Goal: Task Accomplishment & Management: Use online tool/utility

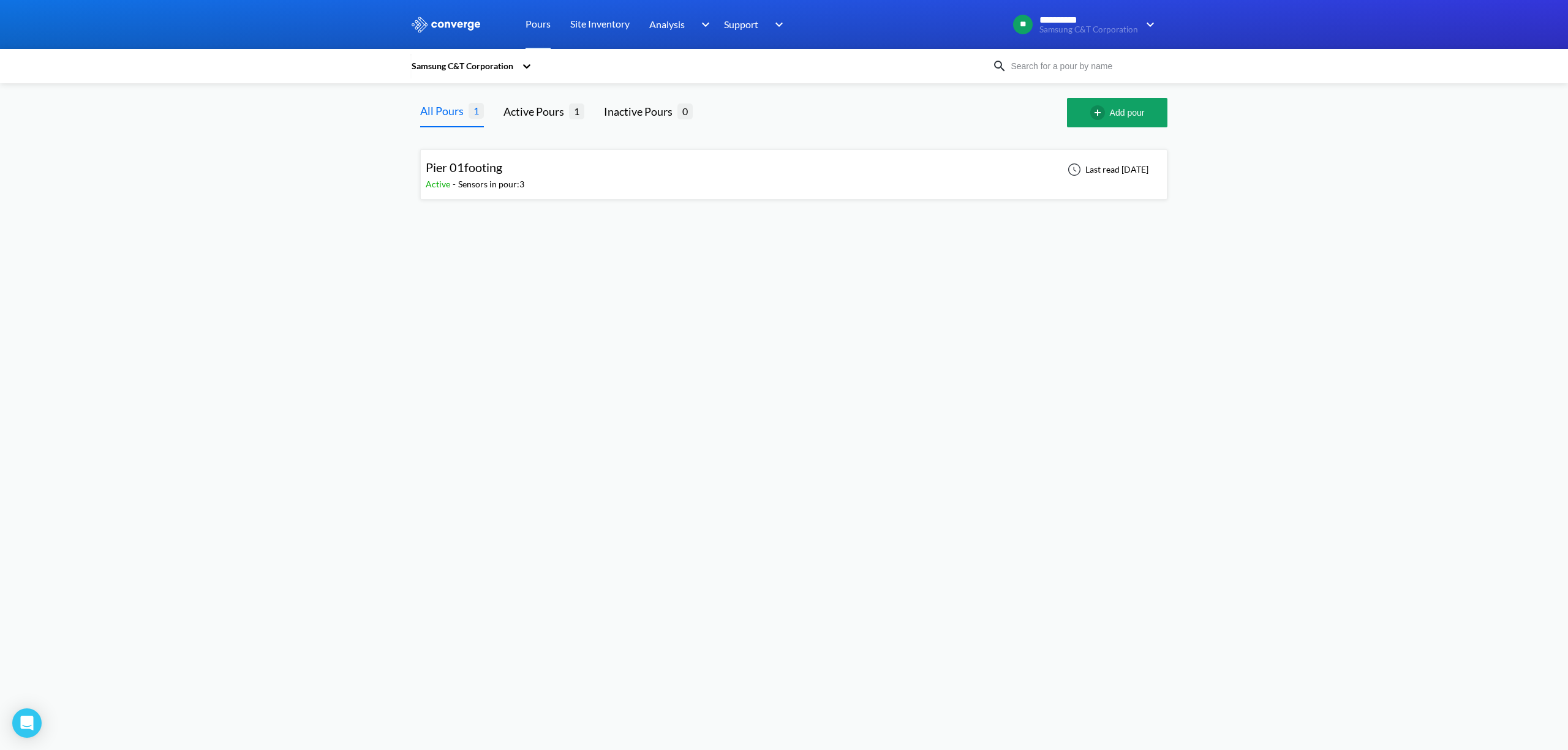
click at [637, 181] on div "Pier 01footing Active - Sensors in pour: 3 Last read [DATE]" at bounding box center [793, 175] width 736 height 39
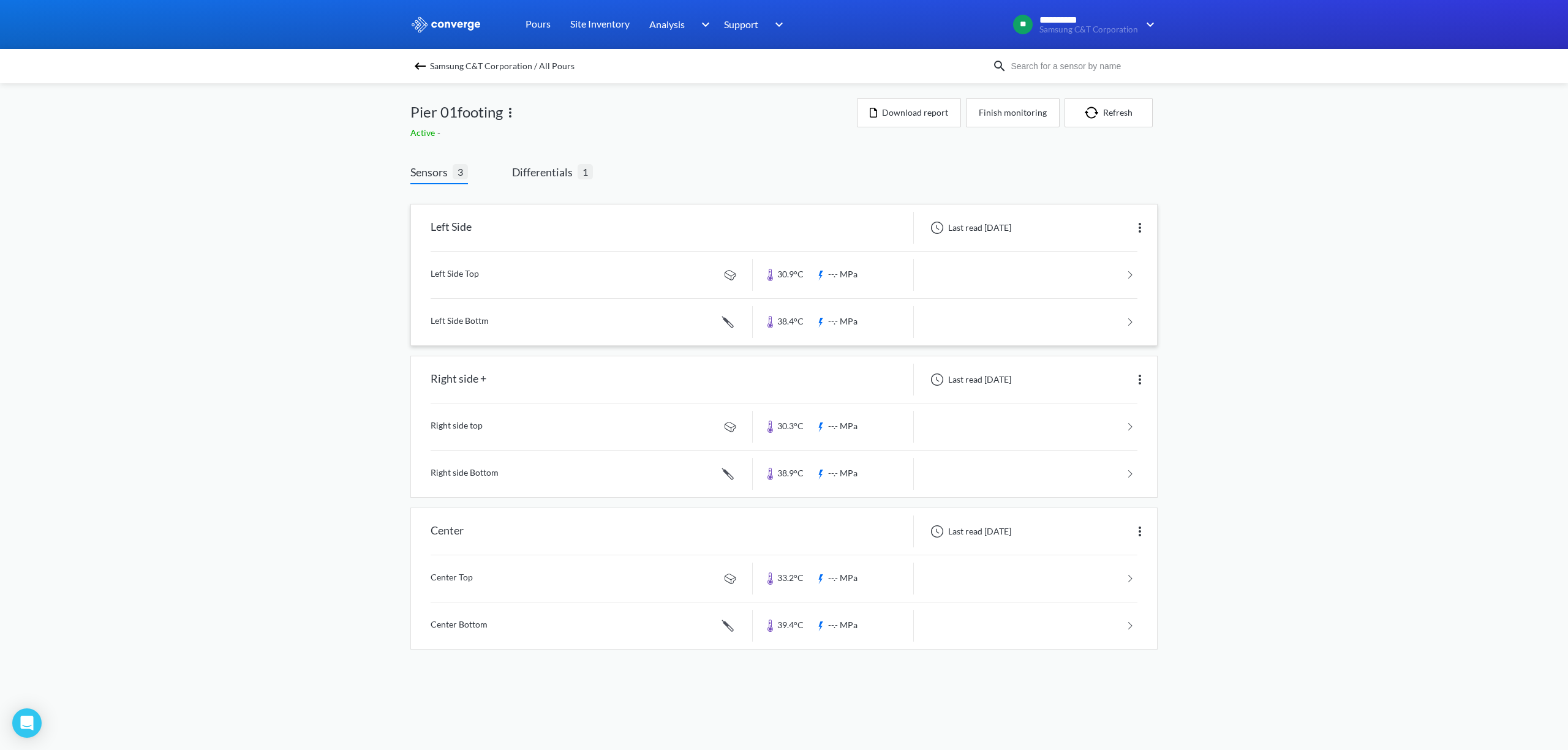
click at [567, 324] on link at bounding box center [784, 321] width 706 height 46
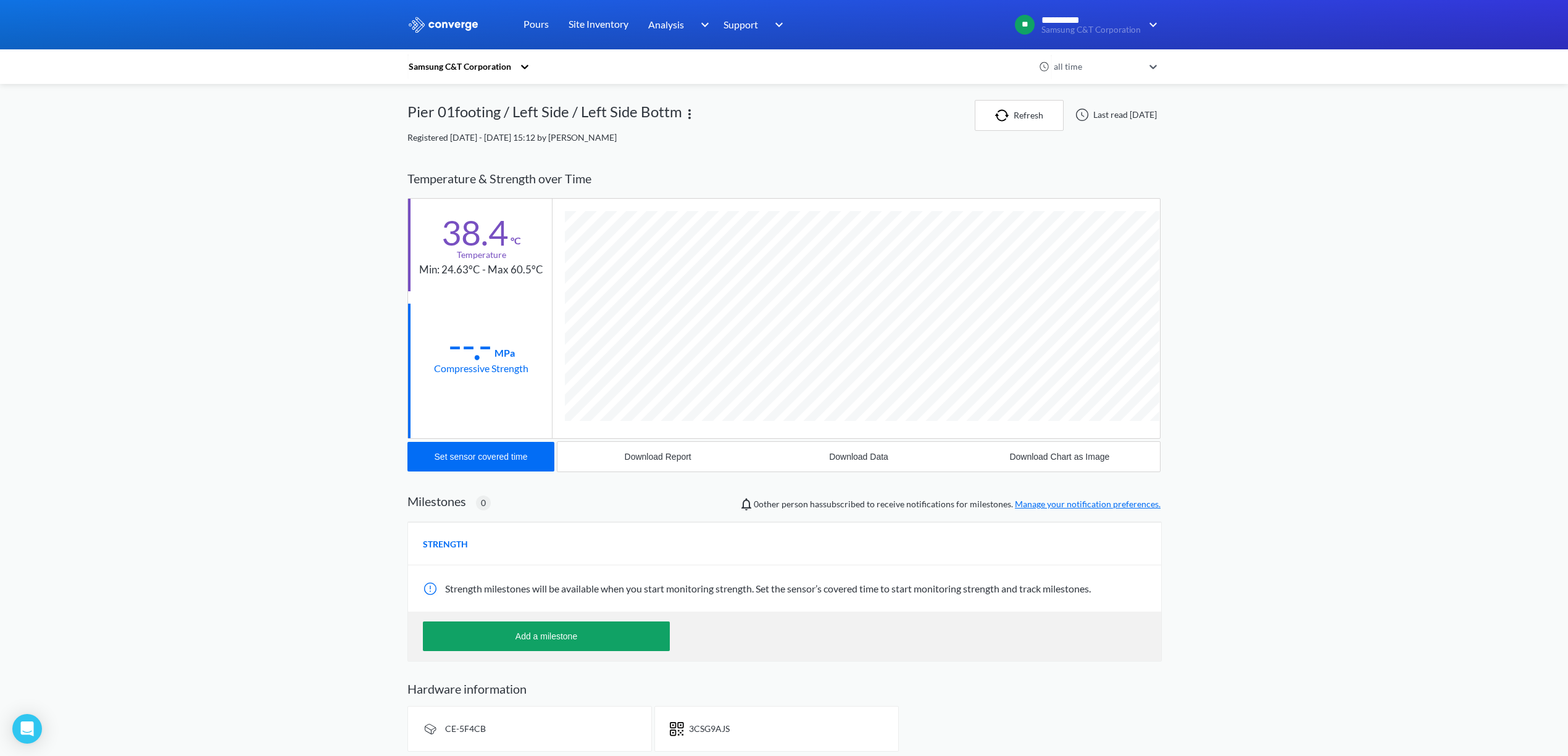
scroll to position [677, 753]
click at [865, 461] on div "Download Data" at bounding box center [858, 457] width 59 height 10
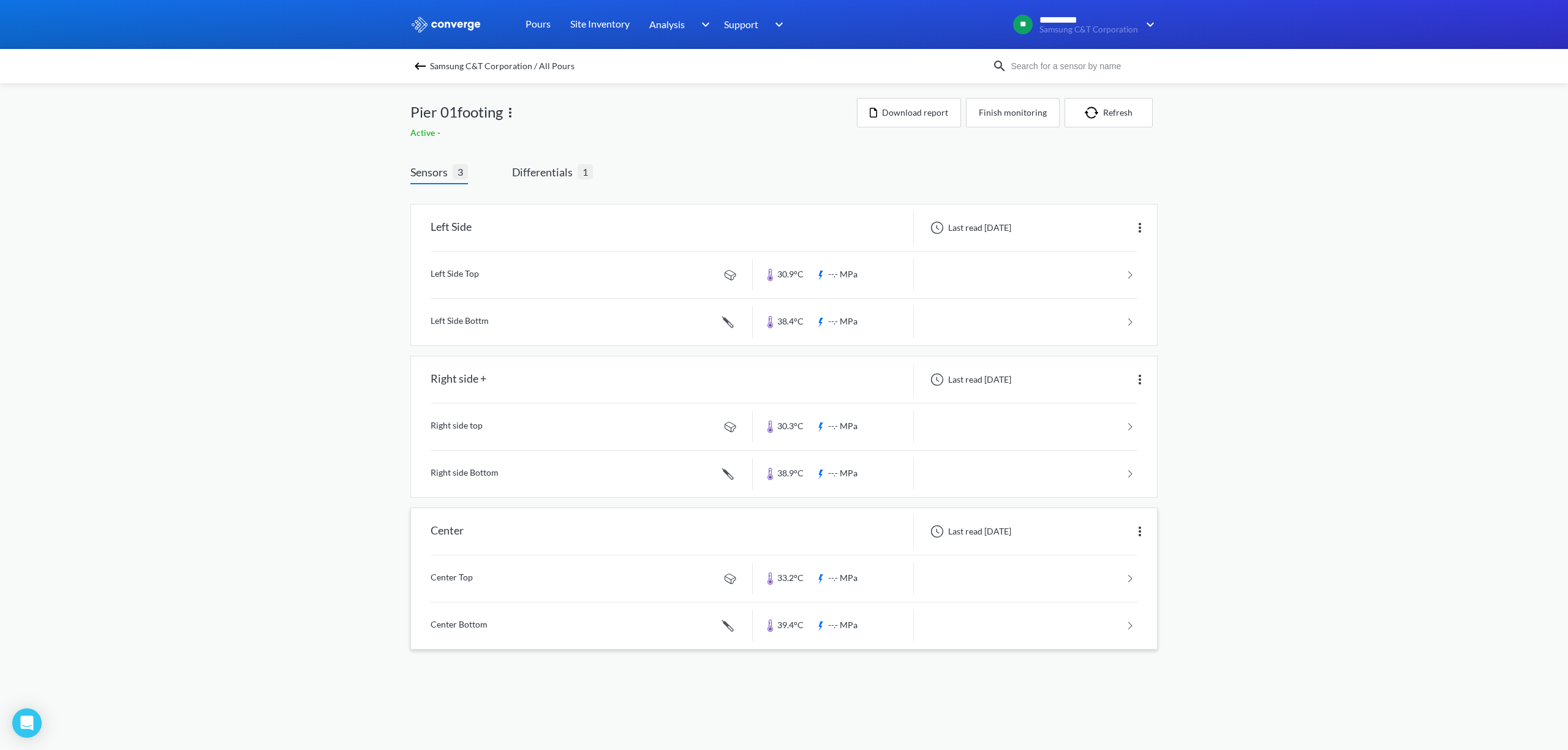
click at [516, 625] on link at bounding box center [784, 625] width 706 height 46
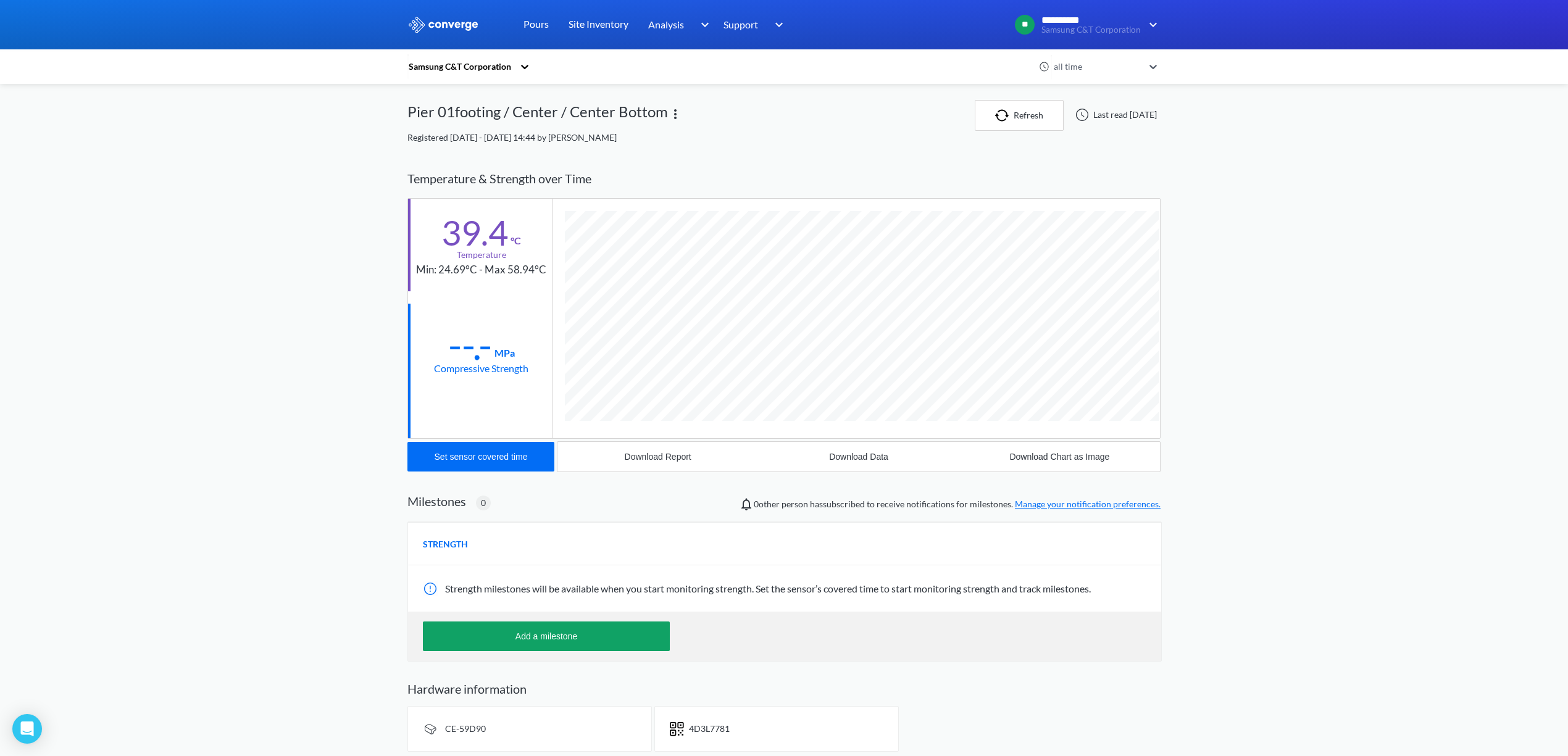
scroll to position [677, 753]
click at [847, 461] on div "Download Data" at bounding box center [858, 457] width 59 height 10
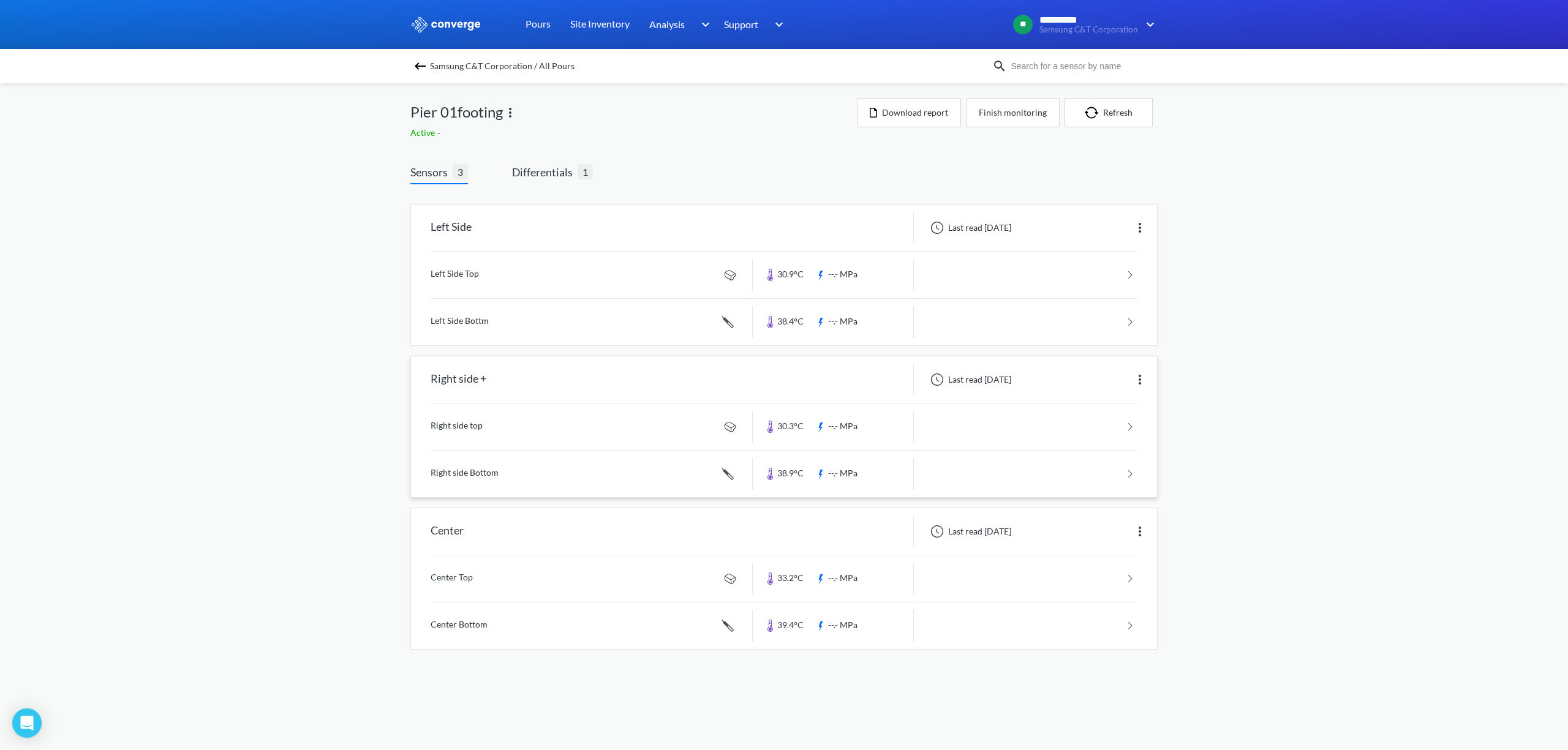
click at [517, 473] on link at bounding box center [784, 473] width 706 height 46
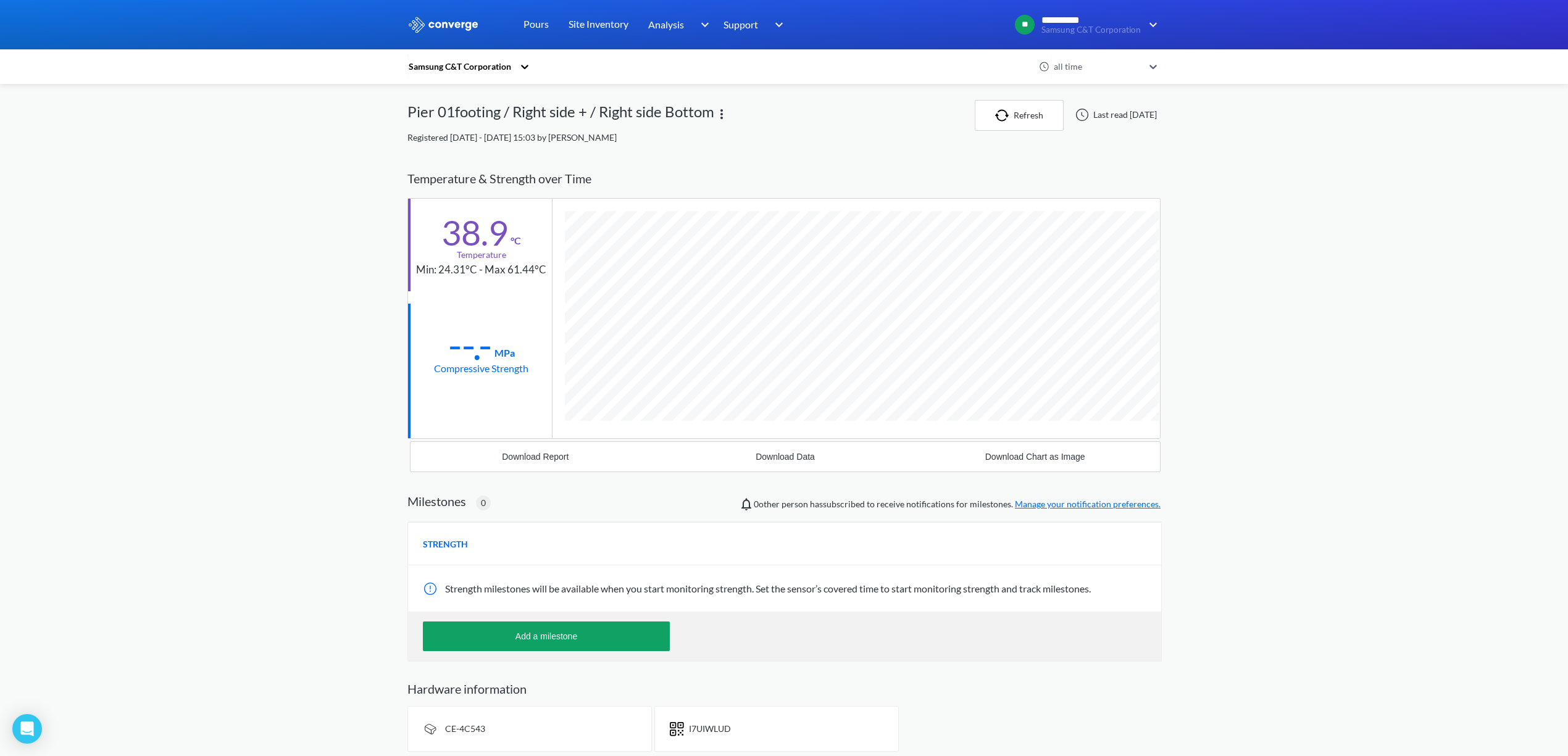
scroll to position [677, 753]
click at [783, 464] on button "Download Data" at bounding box center [785, 457] width 250 height 29
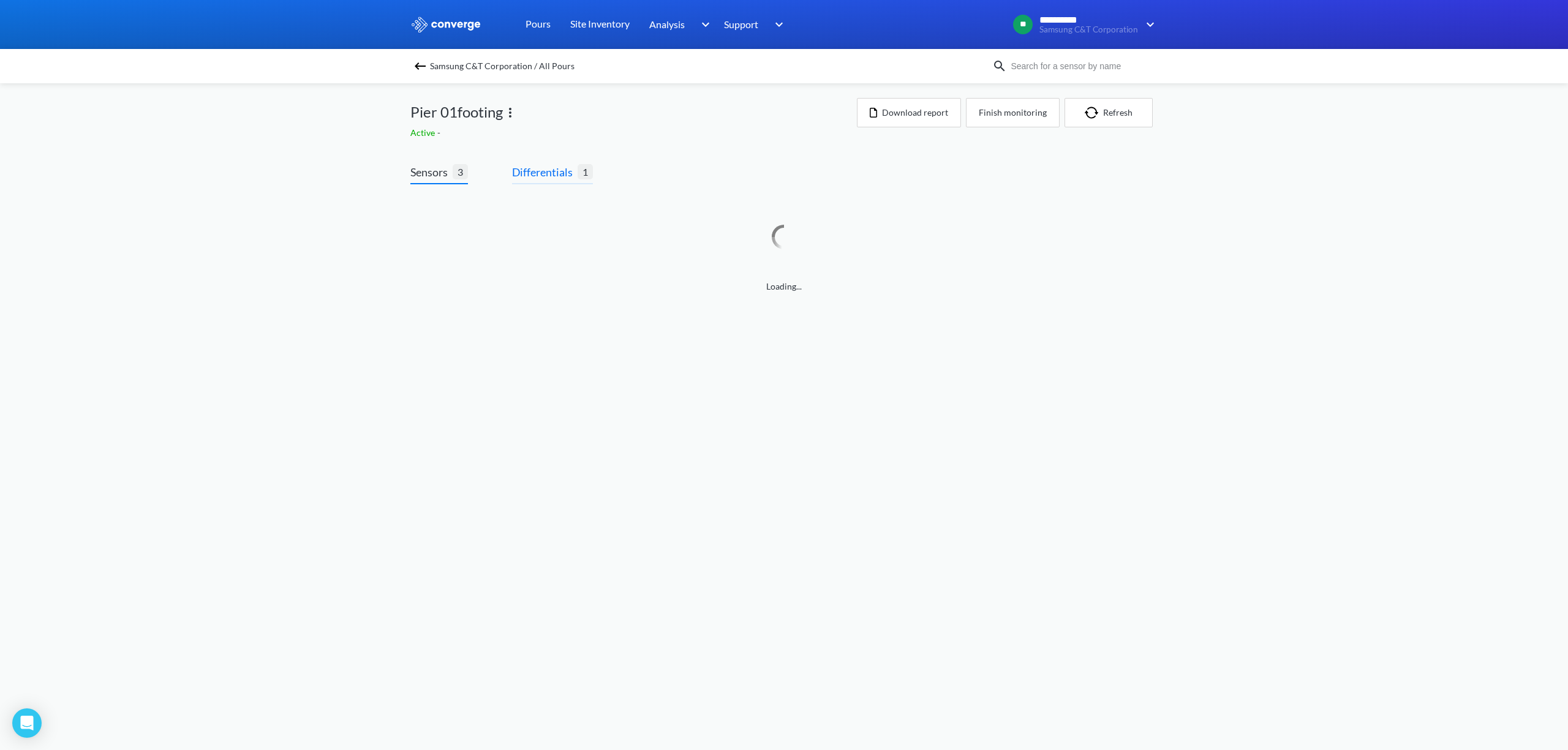
click at [552, 169] on span "Differentials" at bounding box center [545, 171] width 66 height 17
click at [1112, 114] on button "Add differential" at bounding box center [1107, 113] width 101 height 29
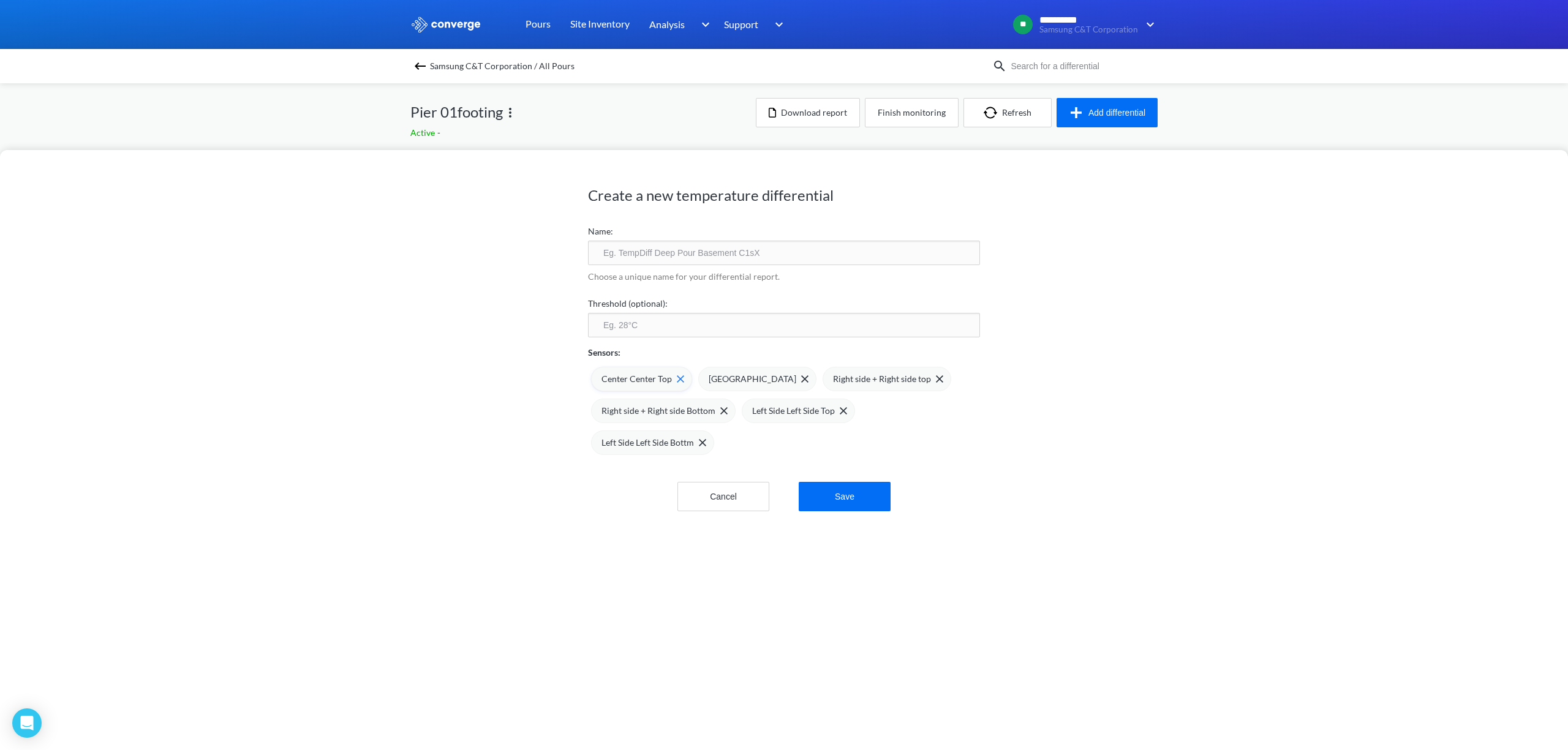
click at [676, 377] on img at bounding box center [680, 378] width 7 height 7
click at [828, 382] on img at bounding box center [832, 378] width 7 height 7
click at [697, 407] on img at bounding box center [693, 411] width 7 height 7
click at [836, 501] on button "Save" at bounding box center [844, 499] width 92 height 29
click at [857, 494] on button "Save" at bounding box center [844, 499] width 92 height 29
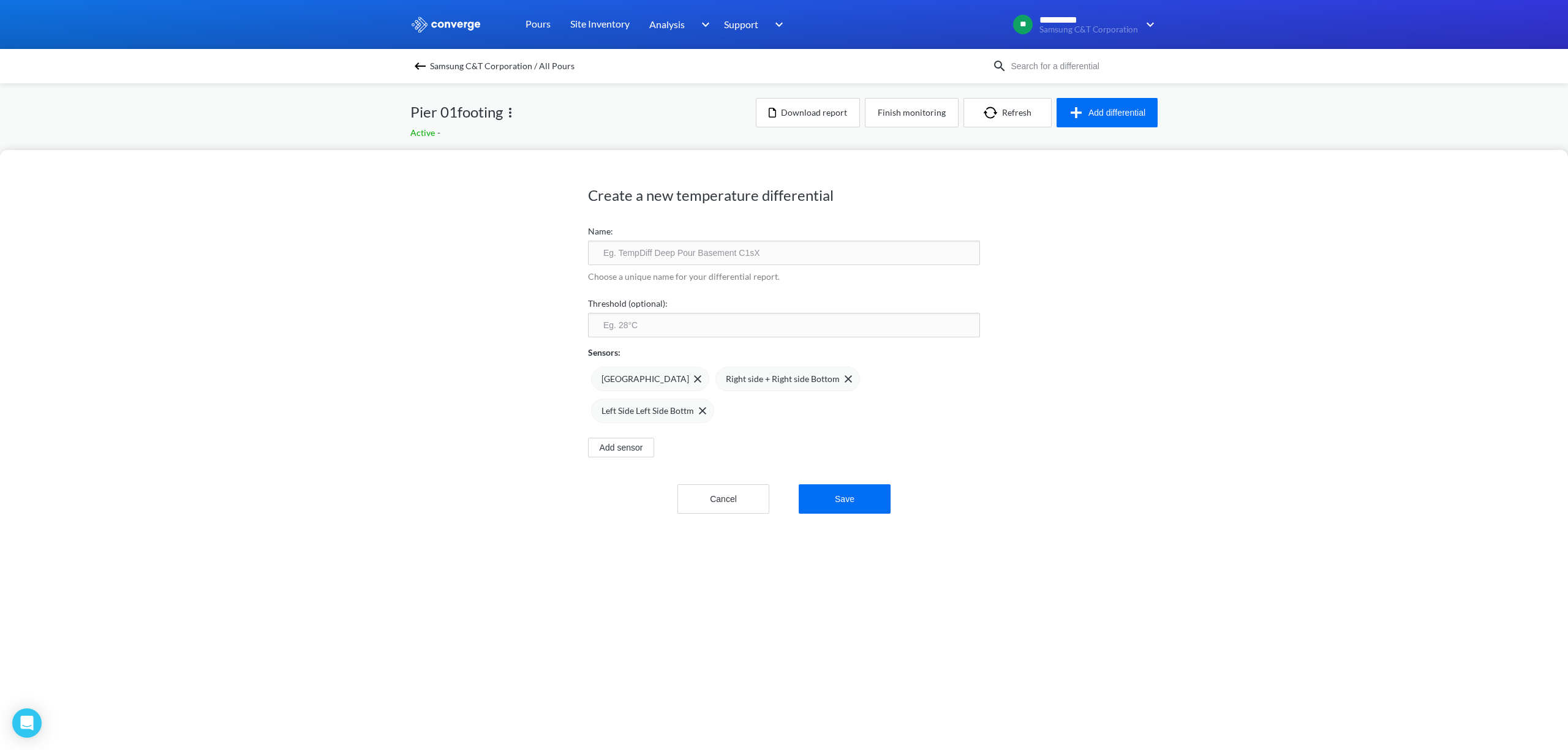
click at [670, 256] on input "text" at bounding box center [784, 252] width 392 height 24
type input "Differential Bottom"
click button "Save" at bounding box center [844, 499] width 92 height 29
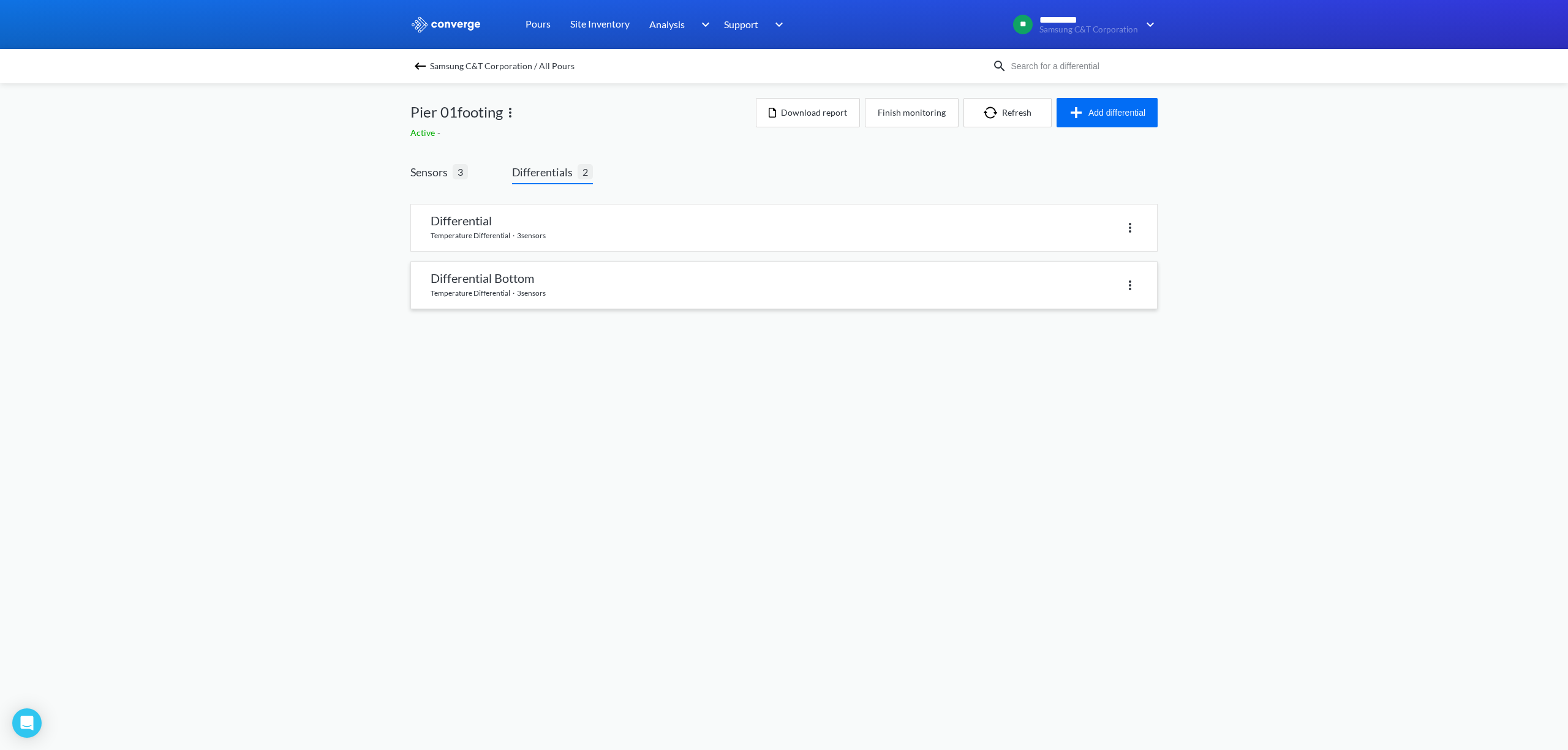
click at [546, 292] on link at bounding box center [784, 285] width 746 height 46
click at [546, 292] on body "**********" at bounding box center [784, 375] width 1568 height 750
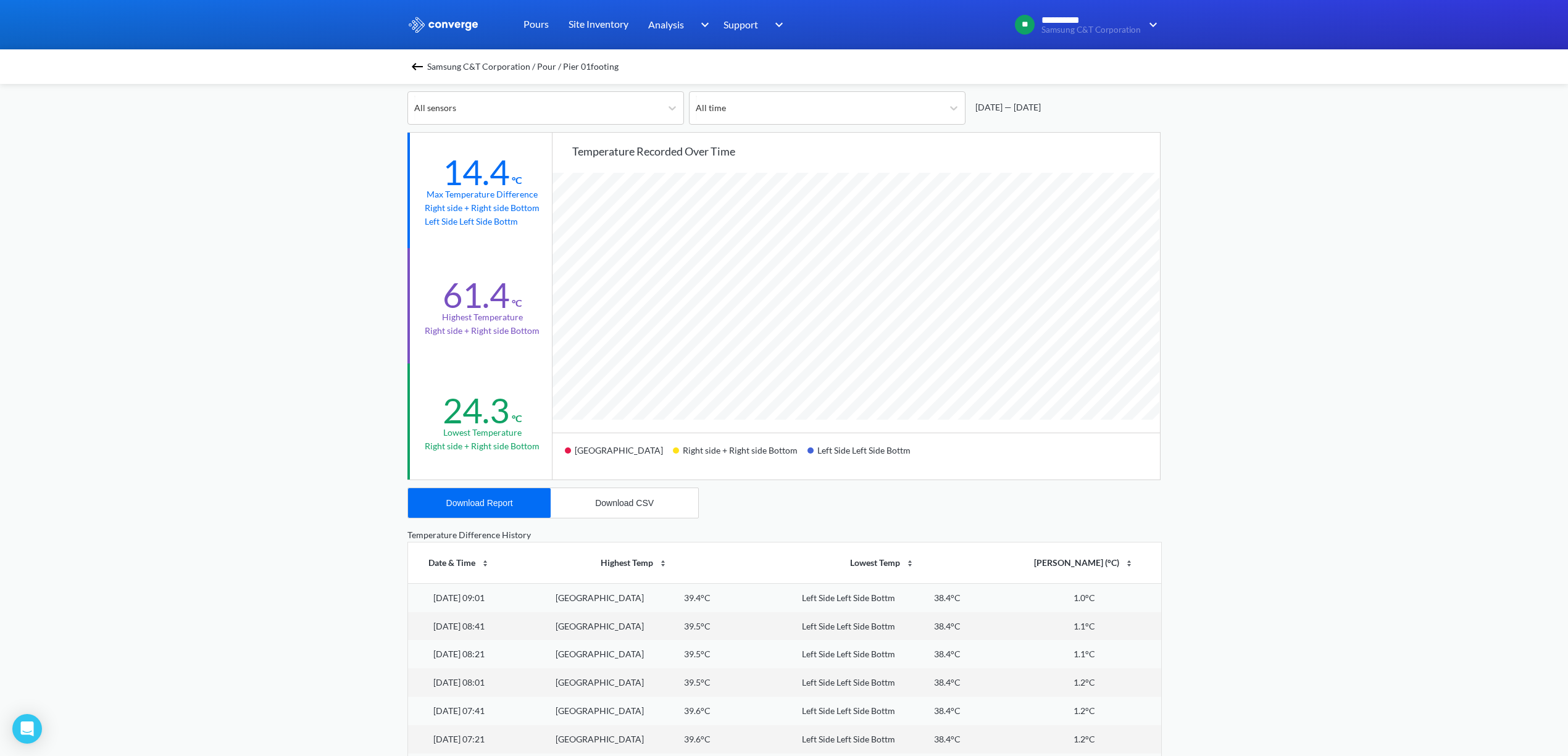
scroll to position [82, 0]
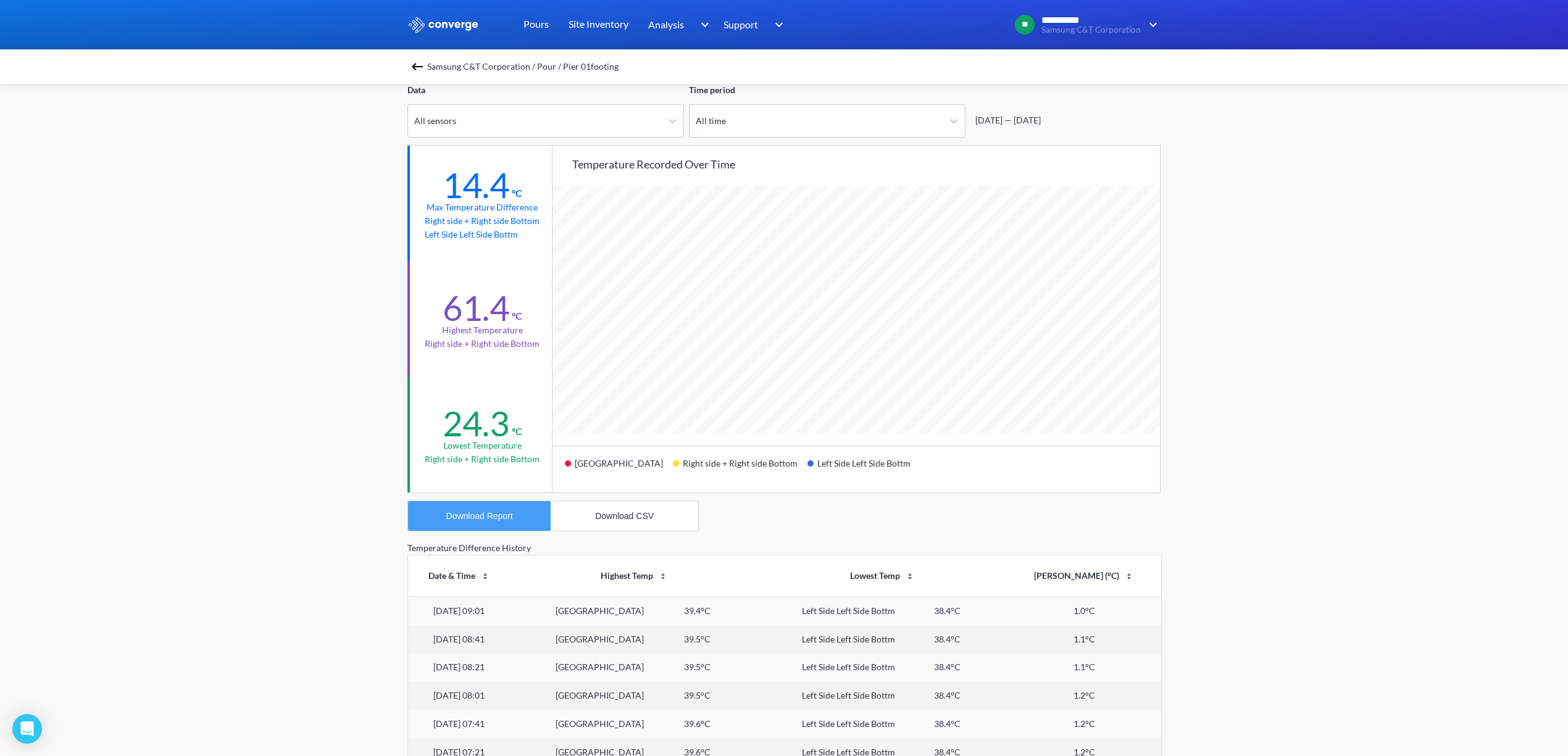
click at [524, 511] on button "Download Report" at bounding box center [480, 515] width 142 height 29
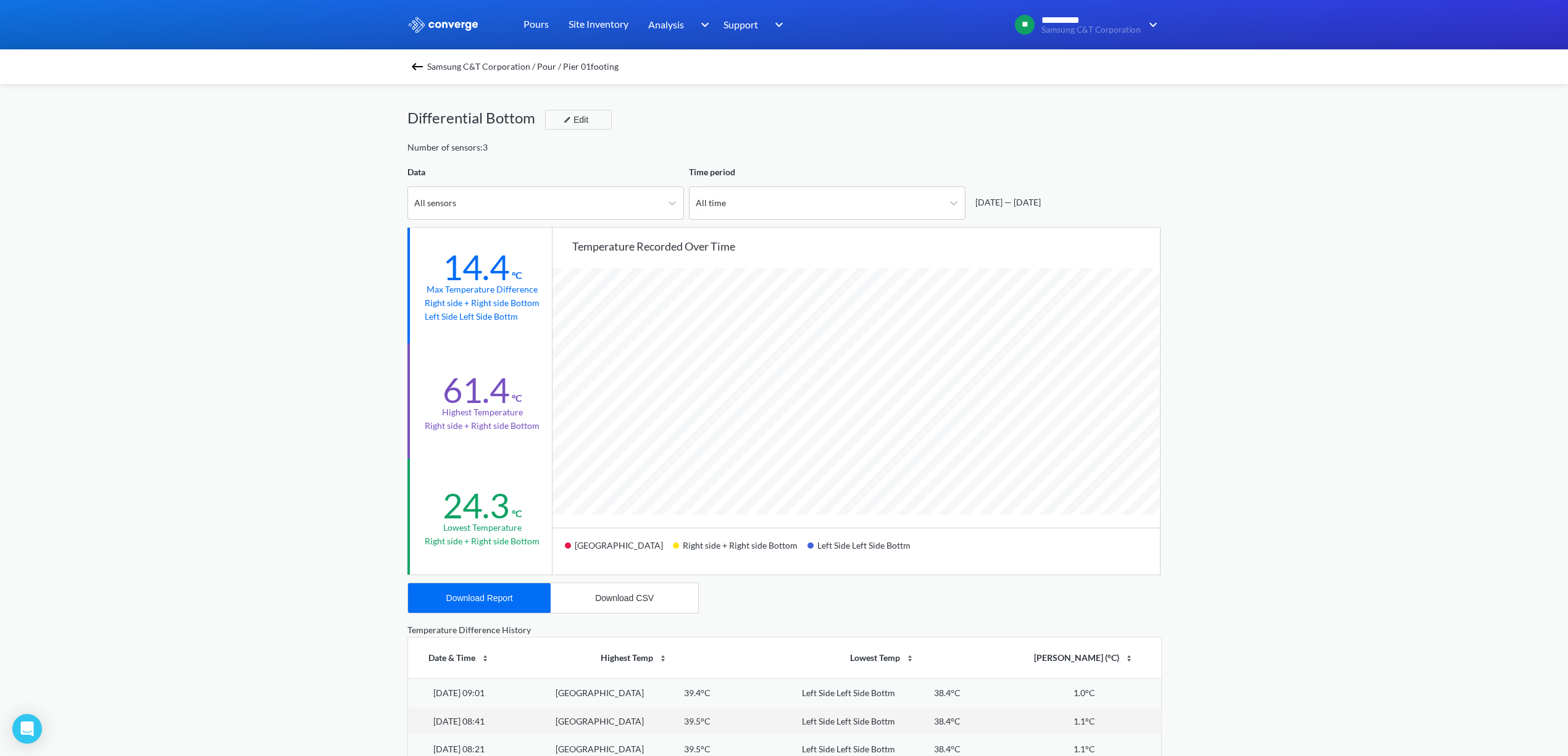
scroll to position [164, 0]
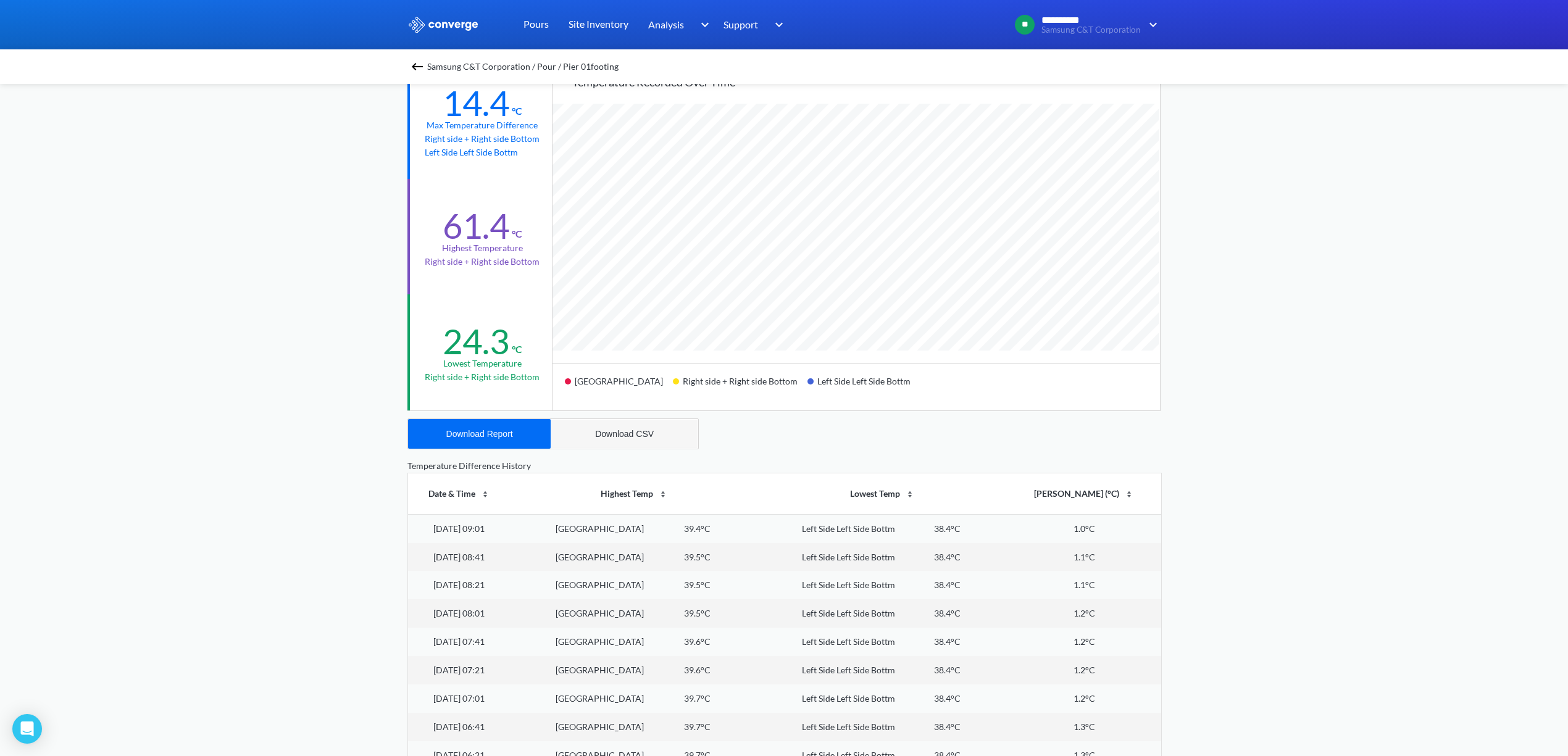
click at [628, 425] on button "Download CSV" at bounding box center [624, 434] width 147 height 29
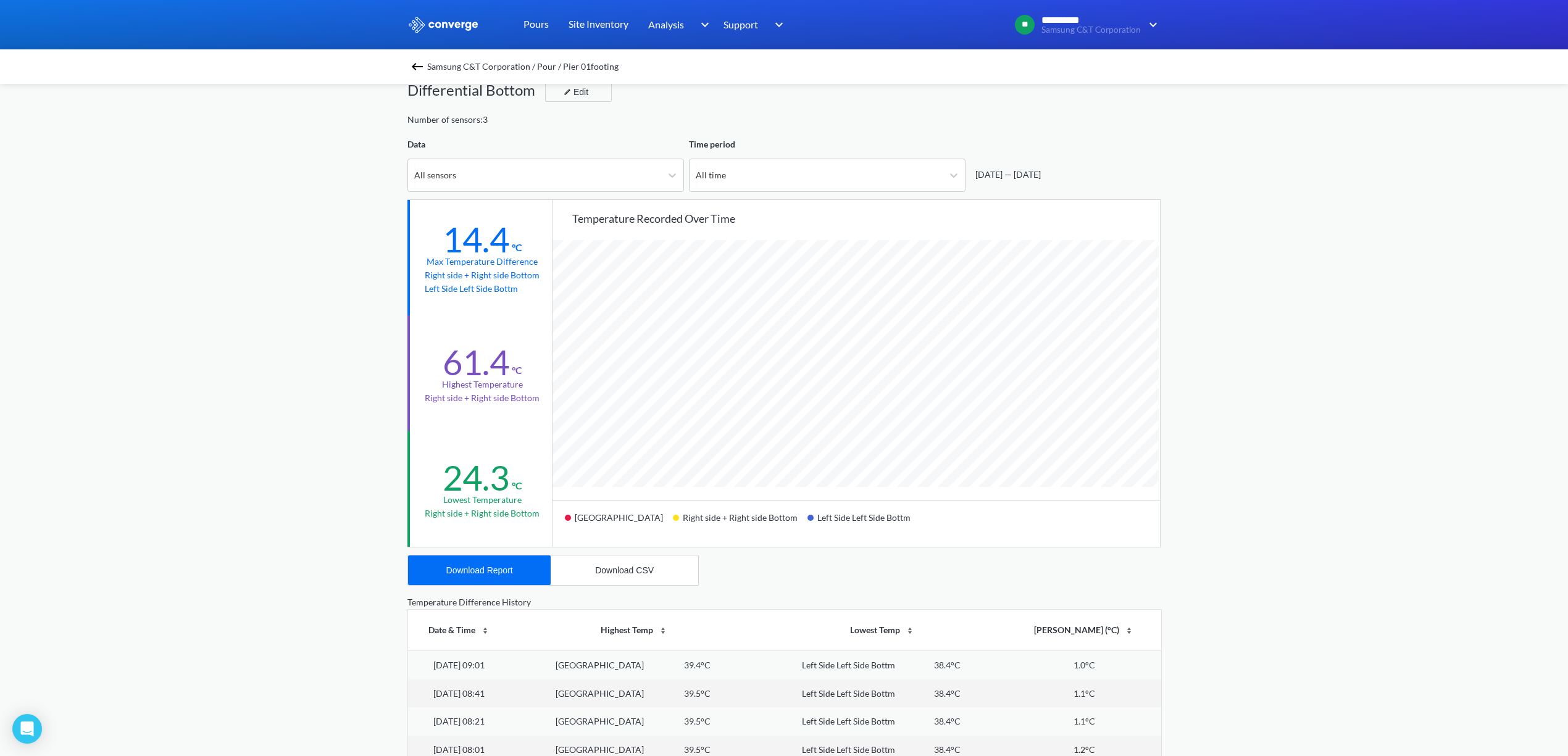
scroll to position [0, 0]
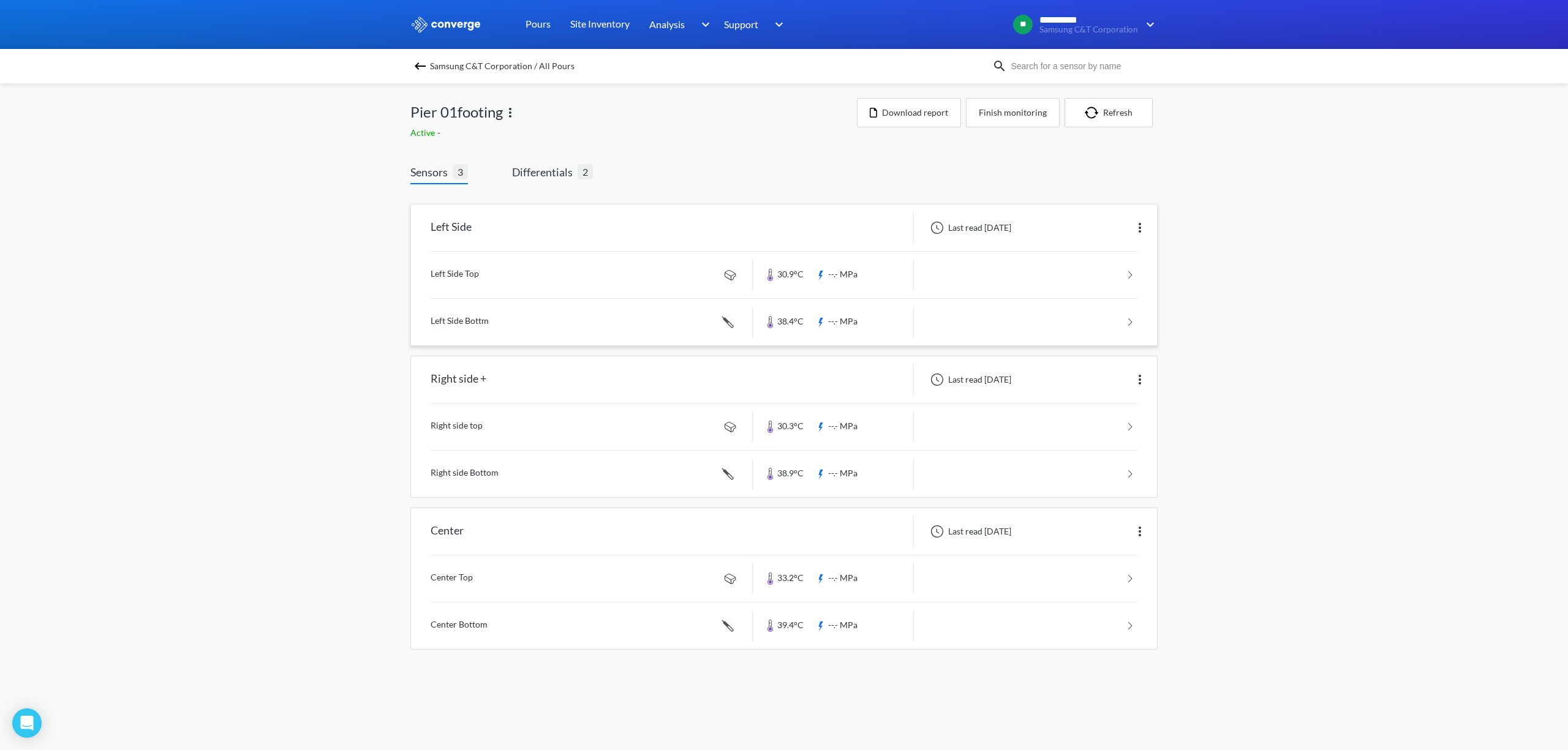
click at [529, 282] on link at bounding box center [784, 274] width 706 height 46
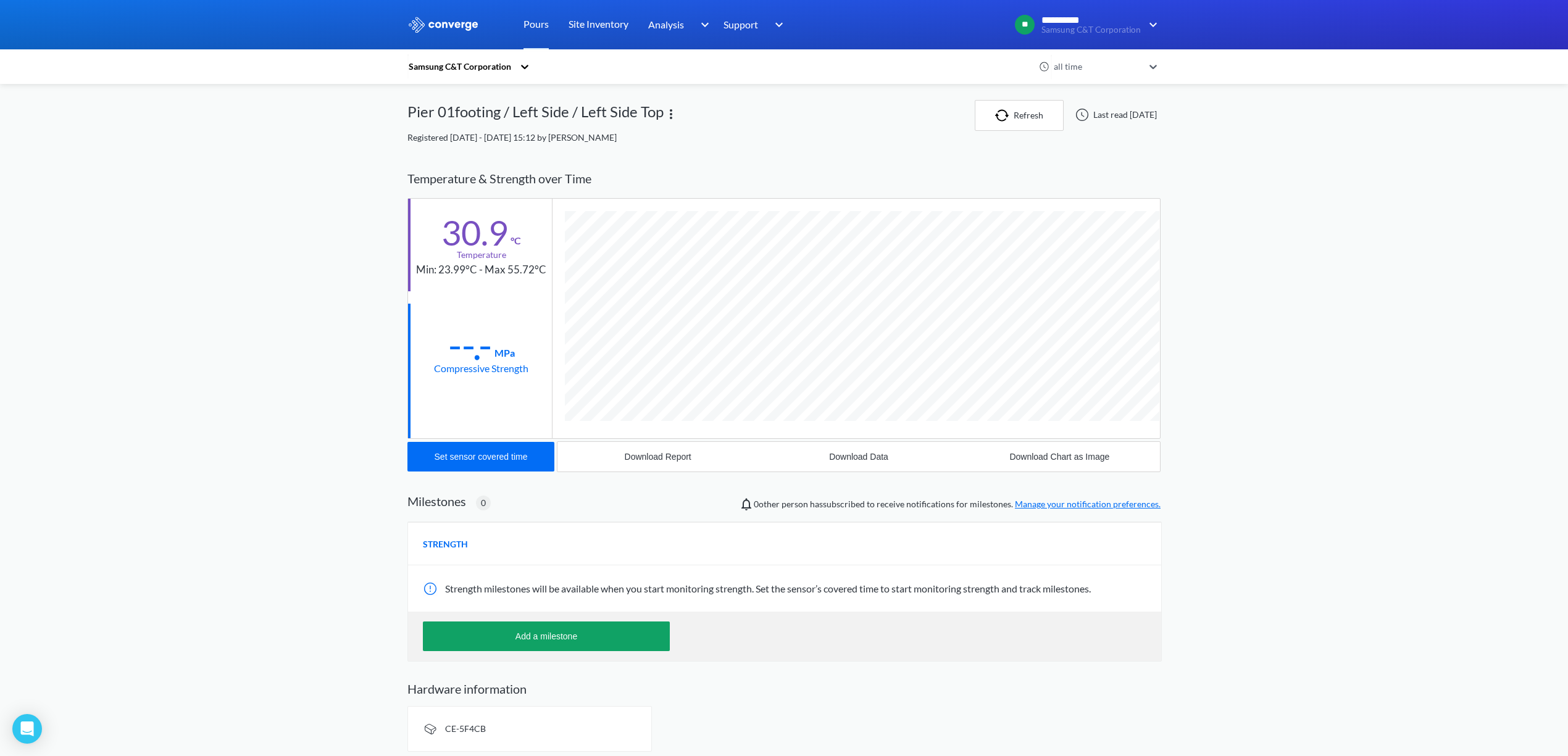
scroll to position [654, 753]
click at [853, 461] on div "Download Data" at bounding box center [858, 457] width 59 height 10
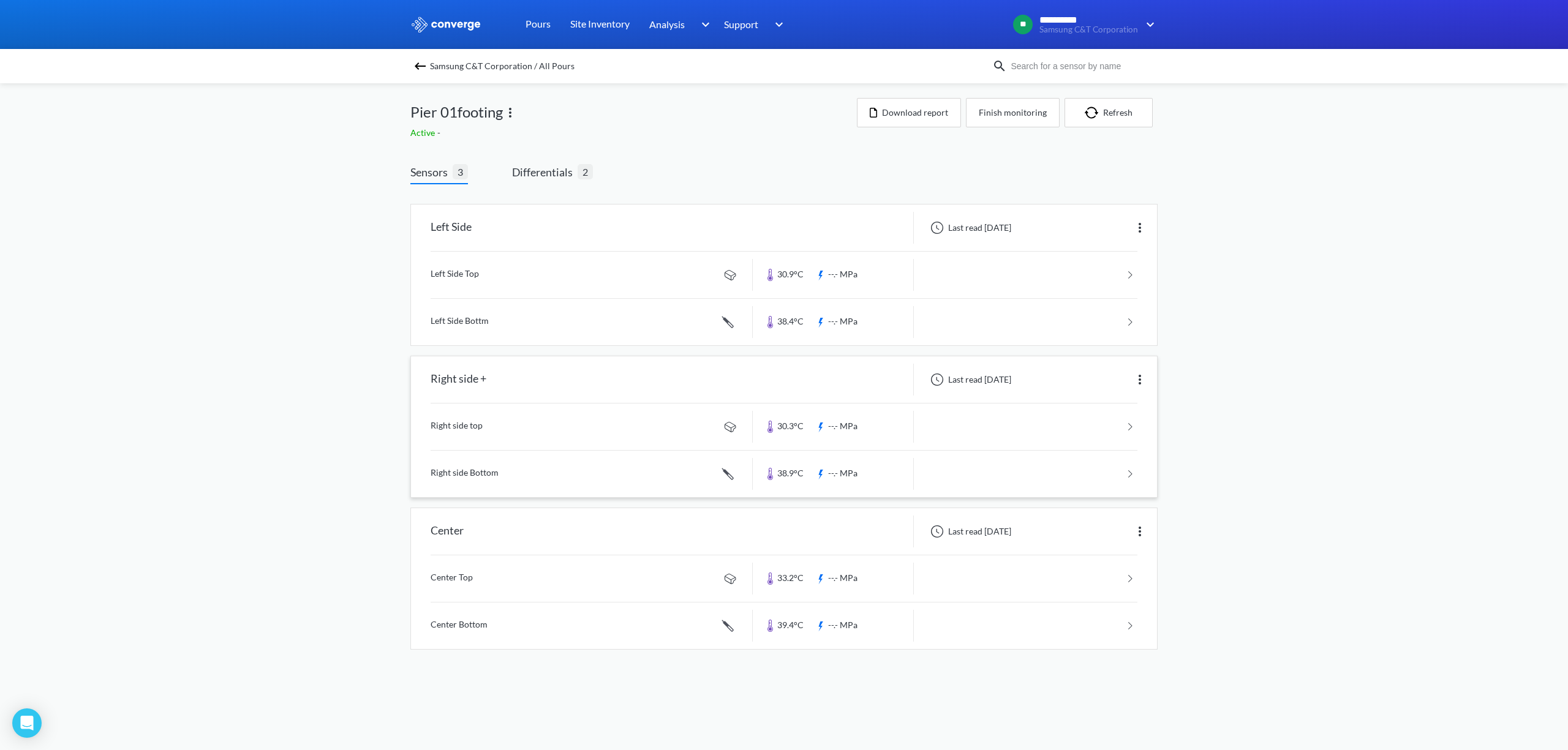
click at [482, 422] on link at bounding box center [784, 426] width 706 height 46
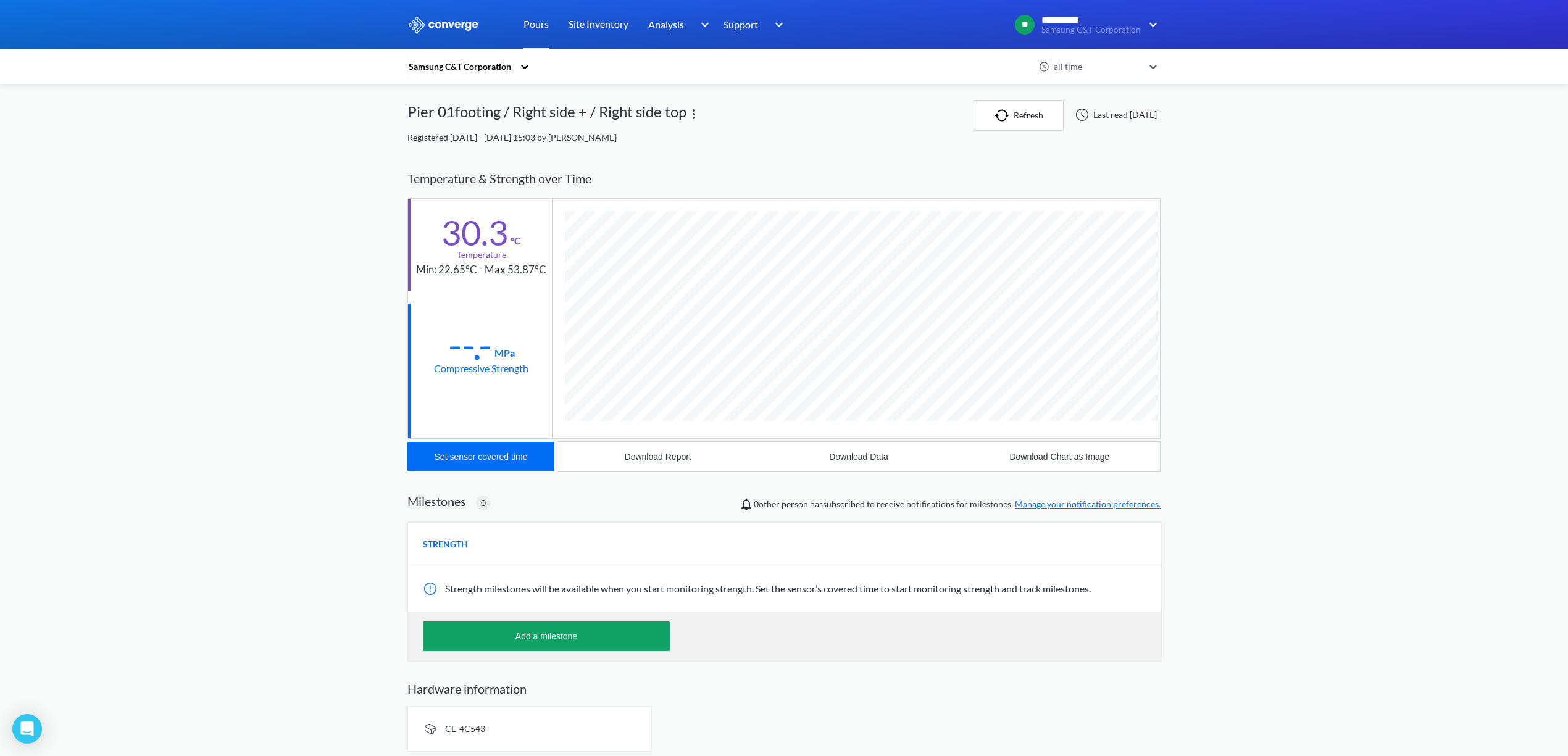
scroll to position [654, 753]
click at [831, 459] on div "Download Data" at bounding box center [858, 457] width 59 height 10
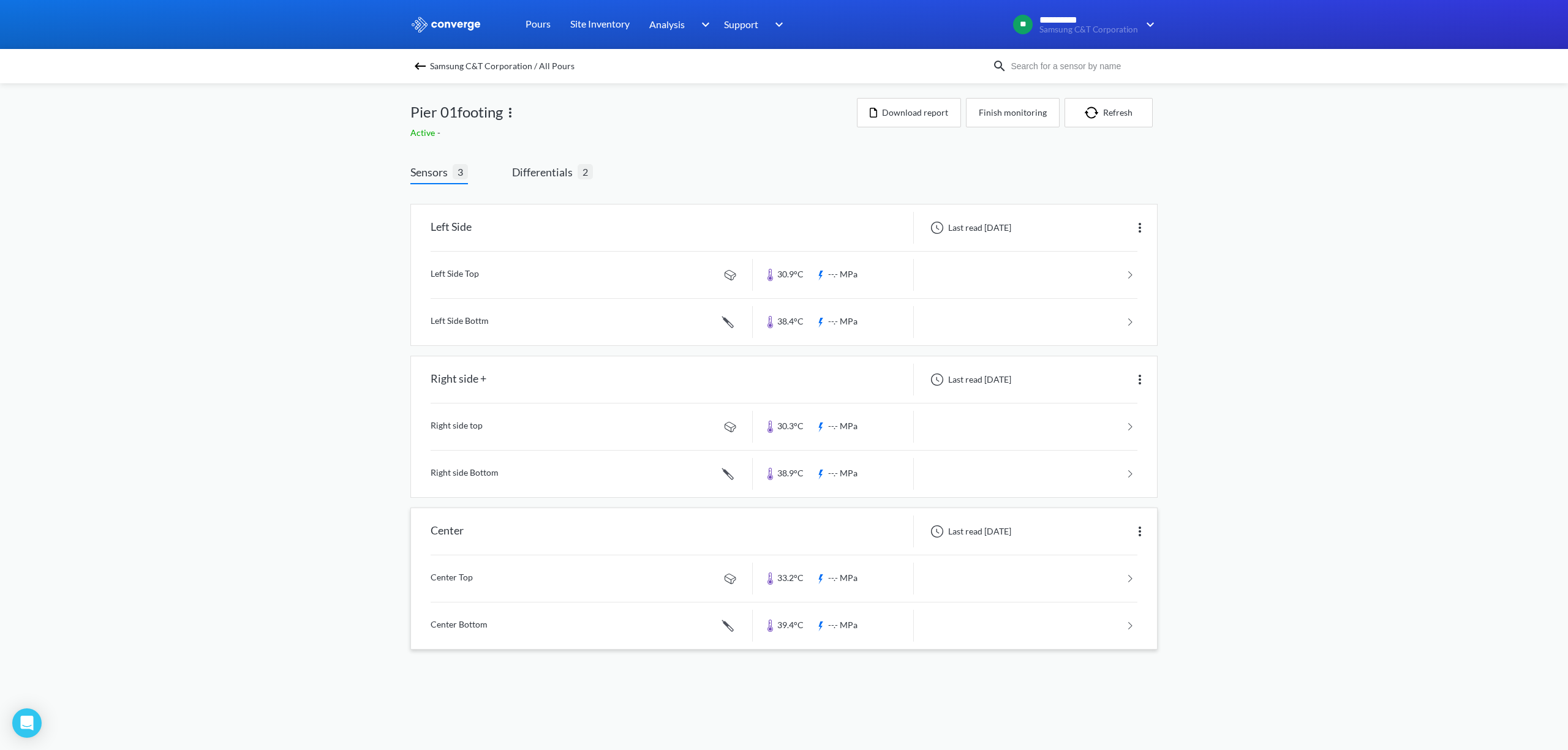
click at [512, 624] on link at bounding box center [784, 625] width 706 height 46
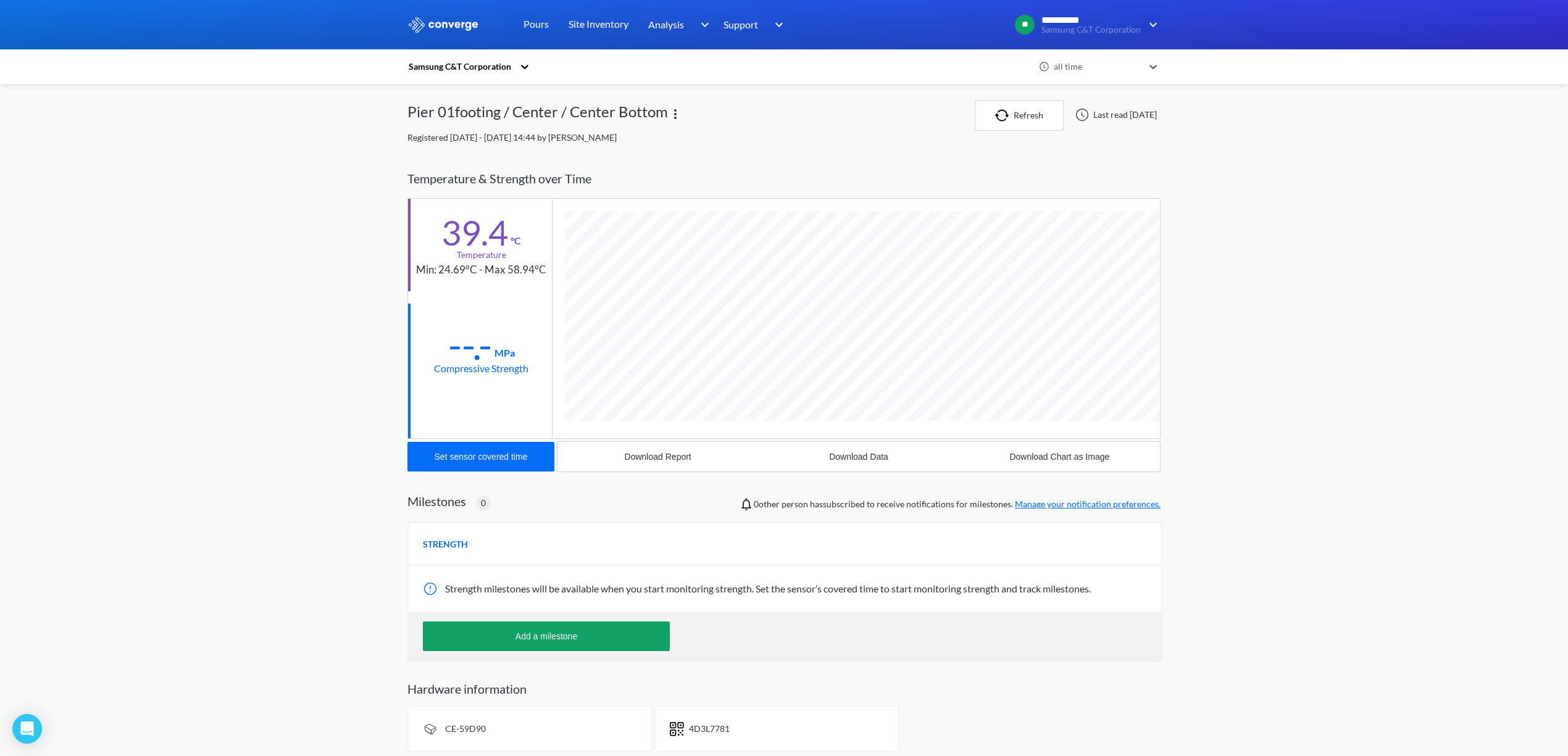
scroll to position [677, 753]
click at [853, 457] on div "Download Data" at bounding box center [858, 457] width 59 height 10
